Goal: Transaction & Acquisition: Subscribe to service/newsletter

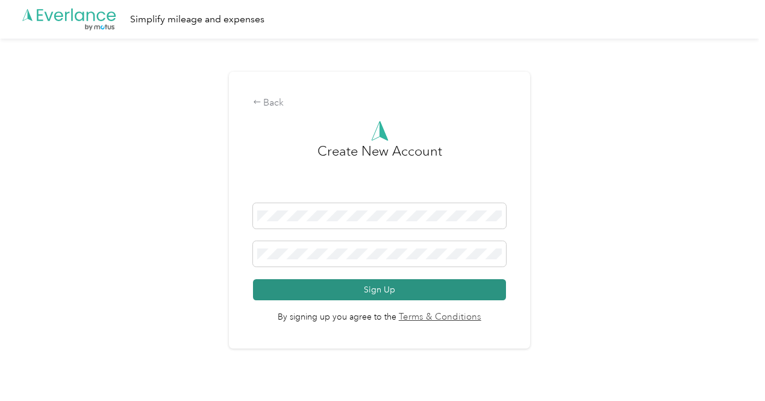
click at [372, 284] on button "Sign Up" at bounding box center [379, 289] width 253 height 21
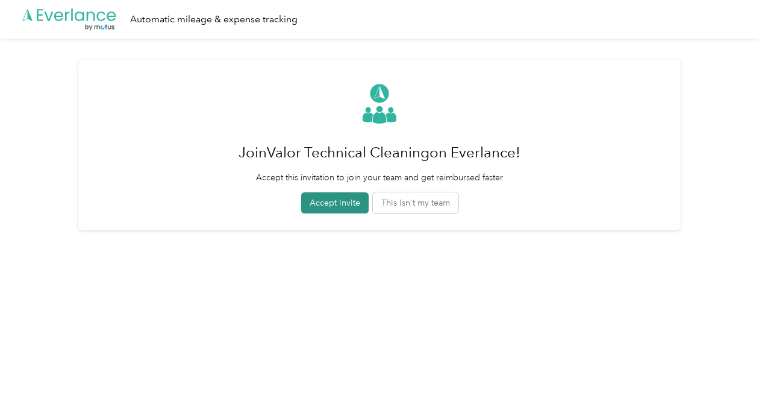
click at [336, 196] on button "Accept invite" at bounding box center [334, 202] width 67 height 21
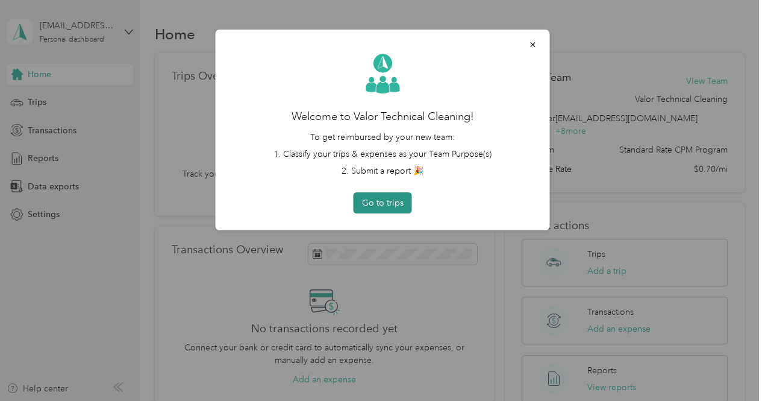
click at [399, 198] on button "Go to trips" at bounding box center [383, 202] width 58 height 21
